Goal: Transaction & Acquisition: Purchase product/service

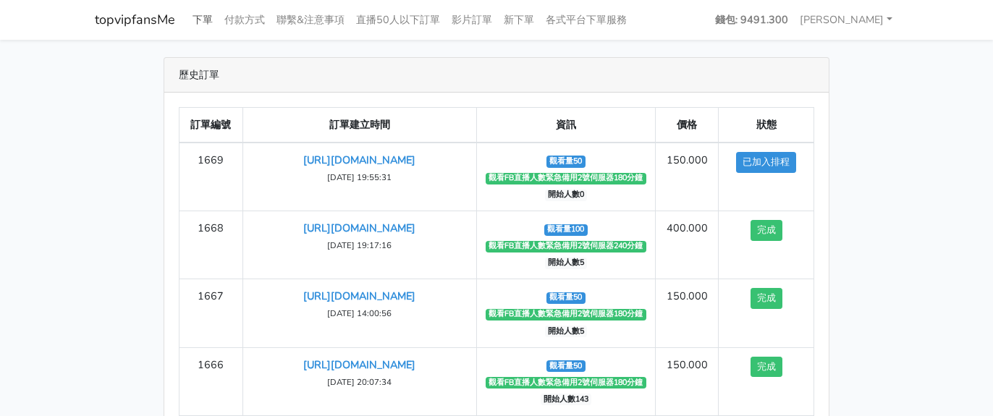
click at [203, 15] on link "下單" at bounding box center [203, 20] width 32 height 28
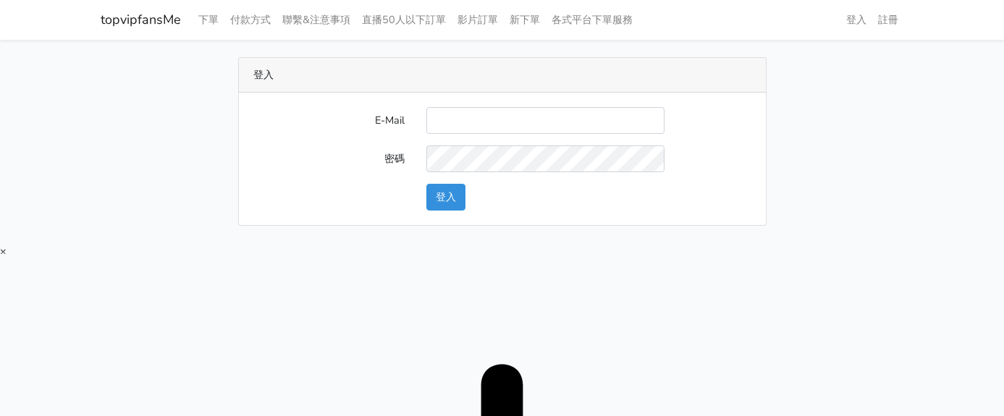
type input "[EMAIL_ADDRESS][DOMAIN_NAME]"
click at [462, 192] on button "登入" at bounding box center [445, 197] width 39 height 27
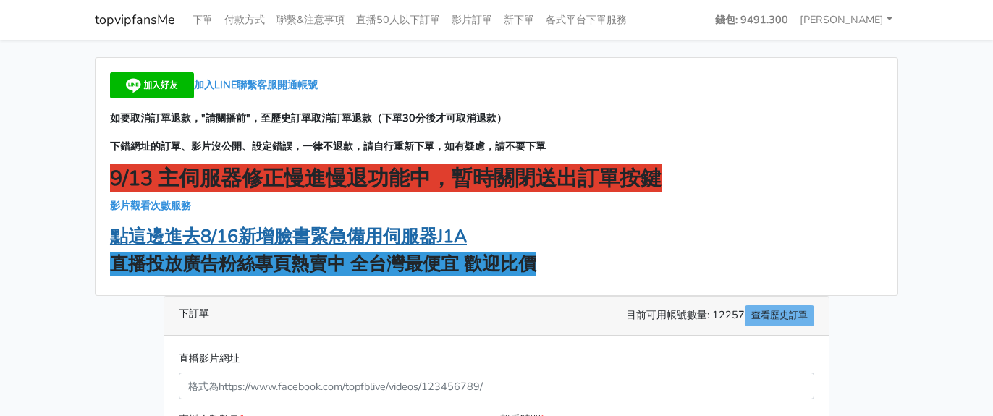
click at [374, 234] on strong "點這邊進去8/16新增臉書緊急備用伺服器J1A" at bounding box center [288, 236] width 357 height 25
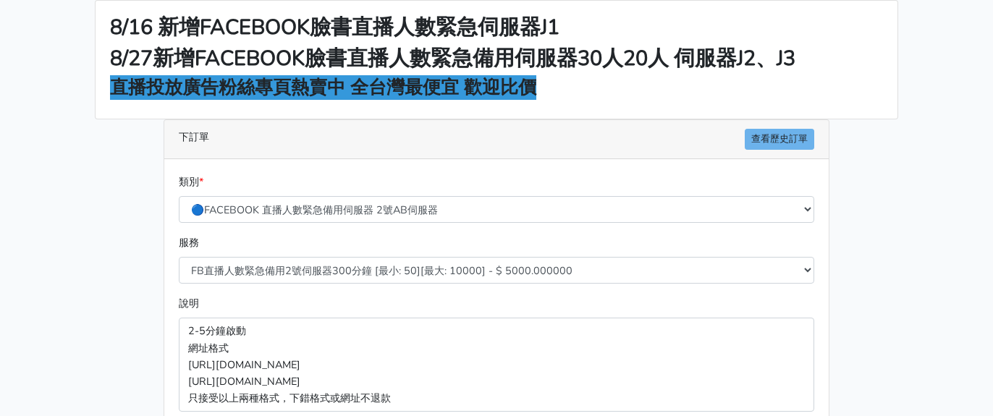
scroll to position [145, 0]
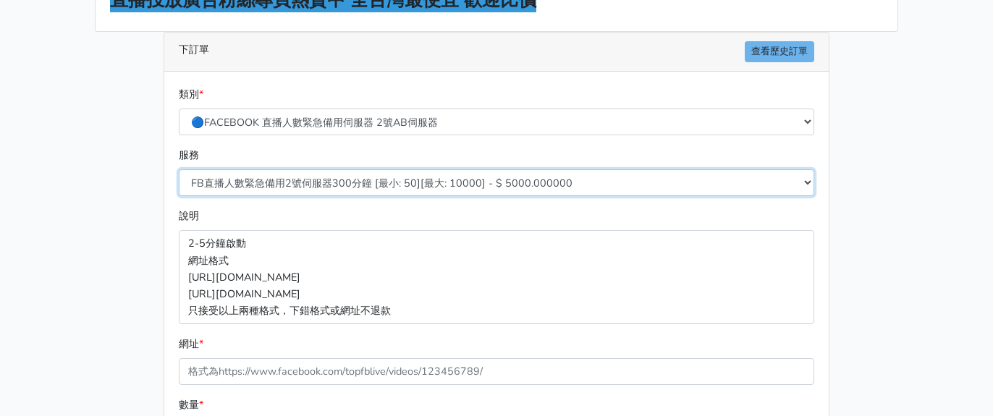
click at [352, 182] on select "FB直播人數緊急備用2號伺服器300分鐘 [最小: 50][最大: 10000] - $ 5000.000000 FB直播人數緊急備用2號伺服器60分鐘 [最…" at bounding box center [496, 182] width 635 height 27
select select "573"
click at [179, 169] on select "FB直播人數緊急備用2號伺服器300分鐘 [最小: 50][最大: 10000] - $ 5000.000000 FB直播人數緊急備用2號伺服器60分鐘 [最…" at bounding box center [496, 182] width 635 height 27
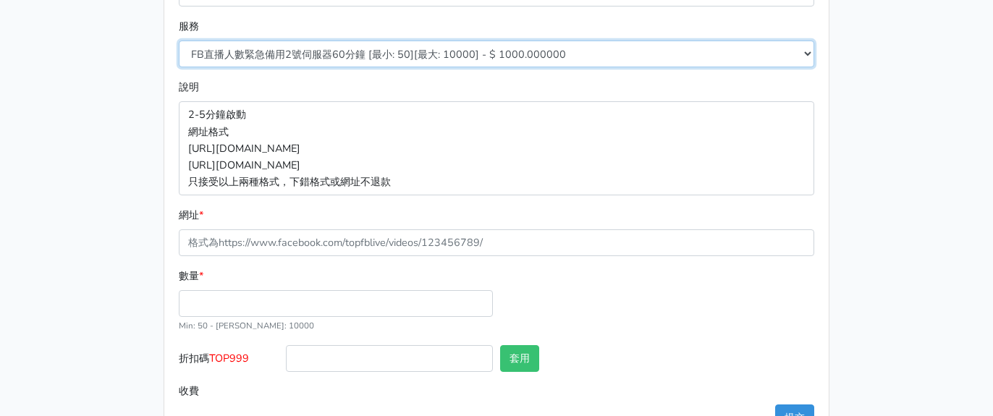
scroll to position [290, 0]
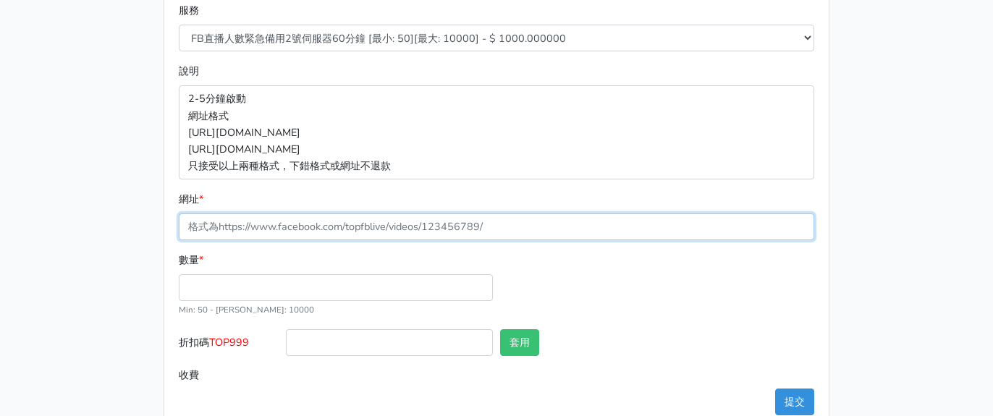
drag, startPoint x: 259, startPoint y: 227, endPoint x: 259, endPoint y: 240, distance: 13.0
click at [259, 227] on input "網址 *" at bounding box center [496, 227] width 635 height 27
paste input "[URL][DOMAIN_NAME]"
type input "[URL][DOMAIN_NAME]"
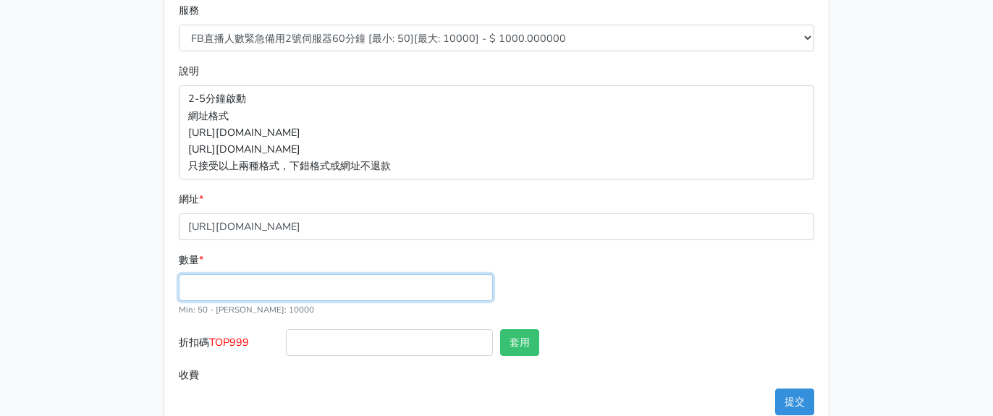
click at [236, 286] on input "數量 *" at bounding box center [336, 287] width 314 height 27
type input "100"
type input "100.000"
click at [243, 342] on span "TOP999" at bounding box center [229, 342] width 40 height 14
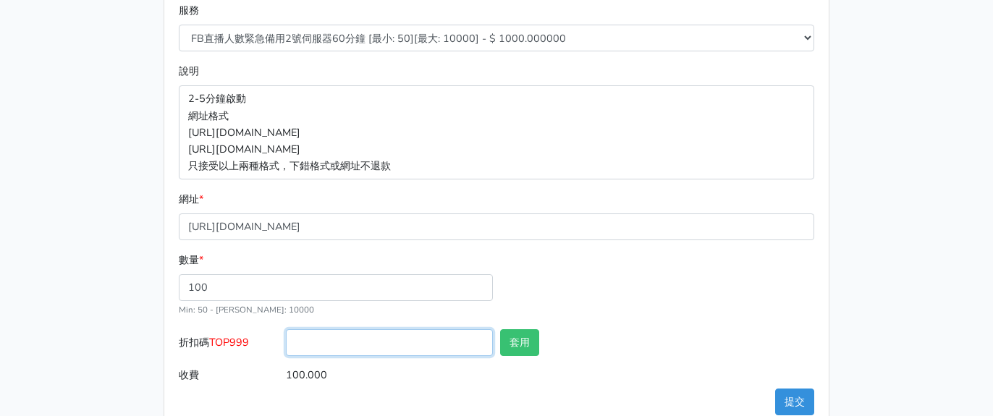
click at [286, 342] on input "折扣碼 TOP999" at bounding box center [389, 342] width 207 height 27
click at [243, 342] on span "TOP999" at bounding box center [229, 342] width 40 height 14
click at [286, 342] on input "折扣碼 TOP999" at bounding box center [389, 342] width 207 height 27
copy span "TOP999"
click at [332, 340] on input "折扣碼 TOP999" at bounding box center [389, 342] width 207 height 27
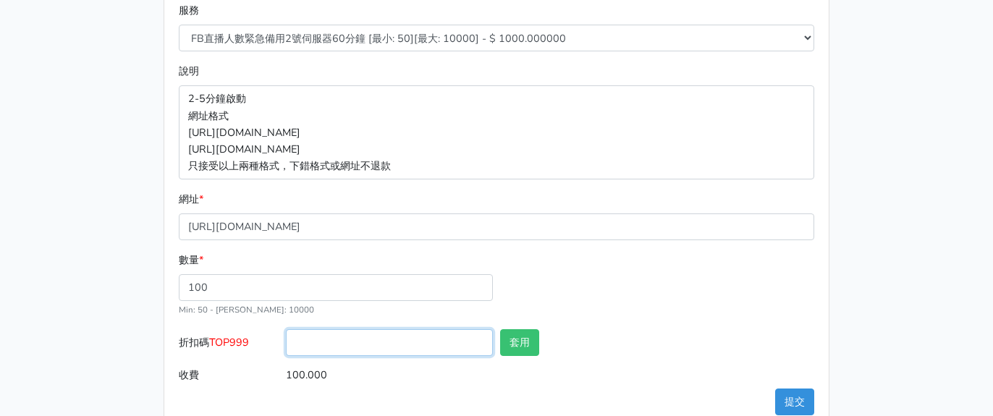
paste input "TOP999"
type input "TOP999"
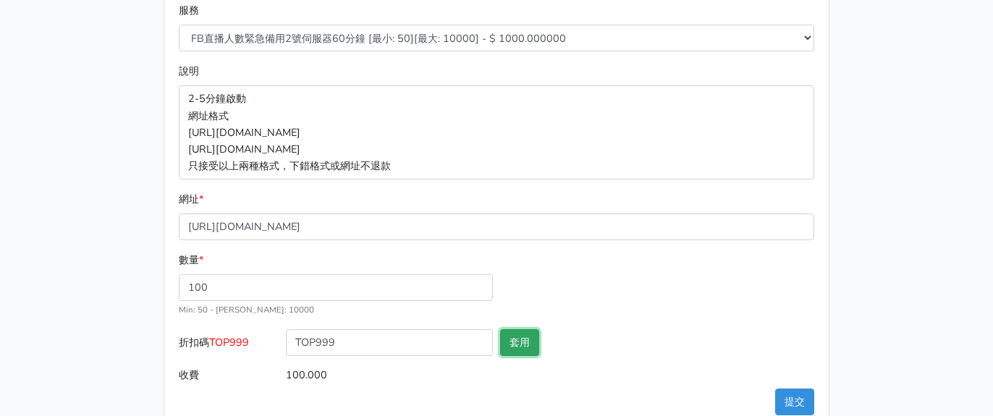
click at [520, 351] on button "套用" at bounding box center [519, 342] width 39 height 27
type input "套用失敗"
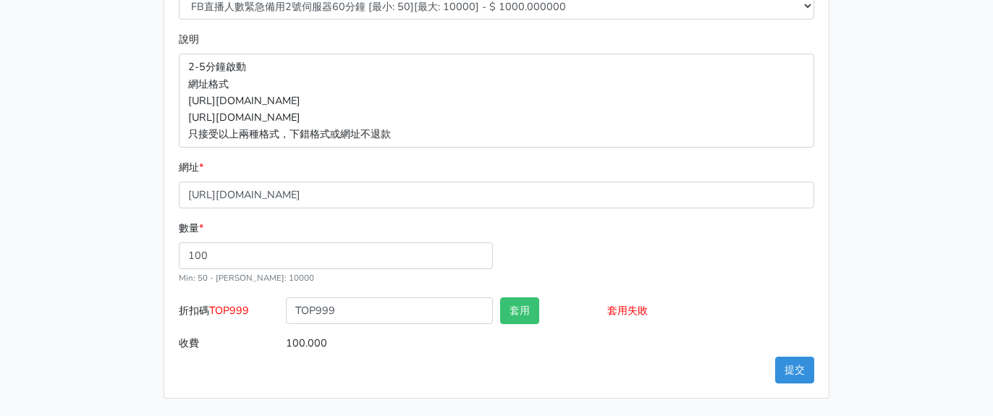
click at [854, 163] on div "8/16 新增FACEBOOK臉書直播人數緊急伺服器J1 8/27新增FACEBOOK臉書直播人數緊急備用伺服器30人20人 伺服器J2、J3 直播投放廣告粉…" at bounding box center [496, 67] width 825 height 663
click at [772, 372] on div "類別 * 🔵FACEBOOK 直播人數緊急備用伺服器 2號AB伺服器 🔵FACEBOOK 網軍專用貼文留言 安全保密 🔵FACEBOOK 直播人數緊急備用伺服…" at bounding box center [496, 146] width 664 height 503
click at [781, 371] on button "提交" at bounding box center [794, 370] width 39 height 27
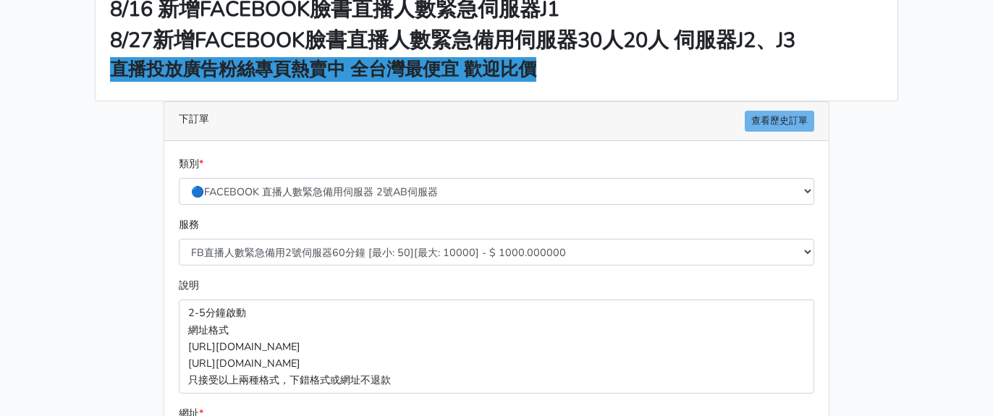
scroll to position [0, 0]
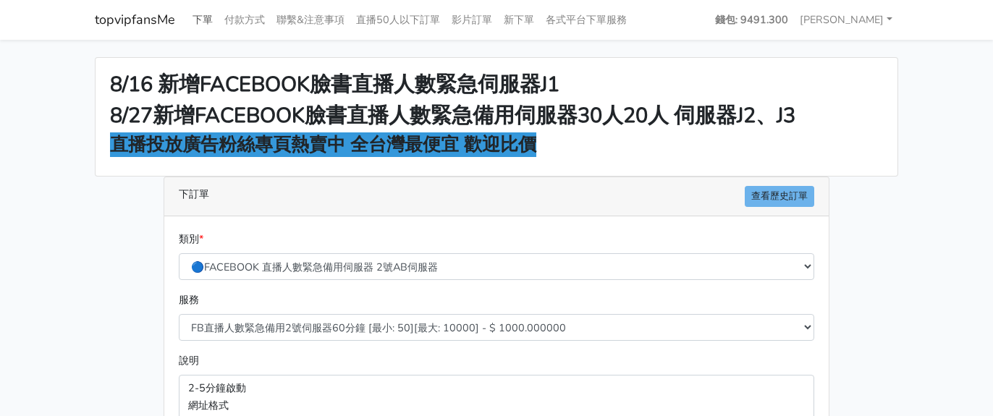
click at [200, 13] on link "下單" at bounding box center [203, 20] width 32 height 28
click at [783, 190] on link "查看歷史訂單" at bounding box center [779, 196] width 69 height 21
